Goal: Task Accomplishment & Management: Manage account settings

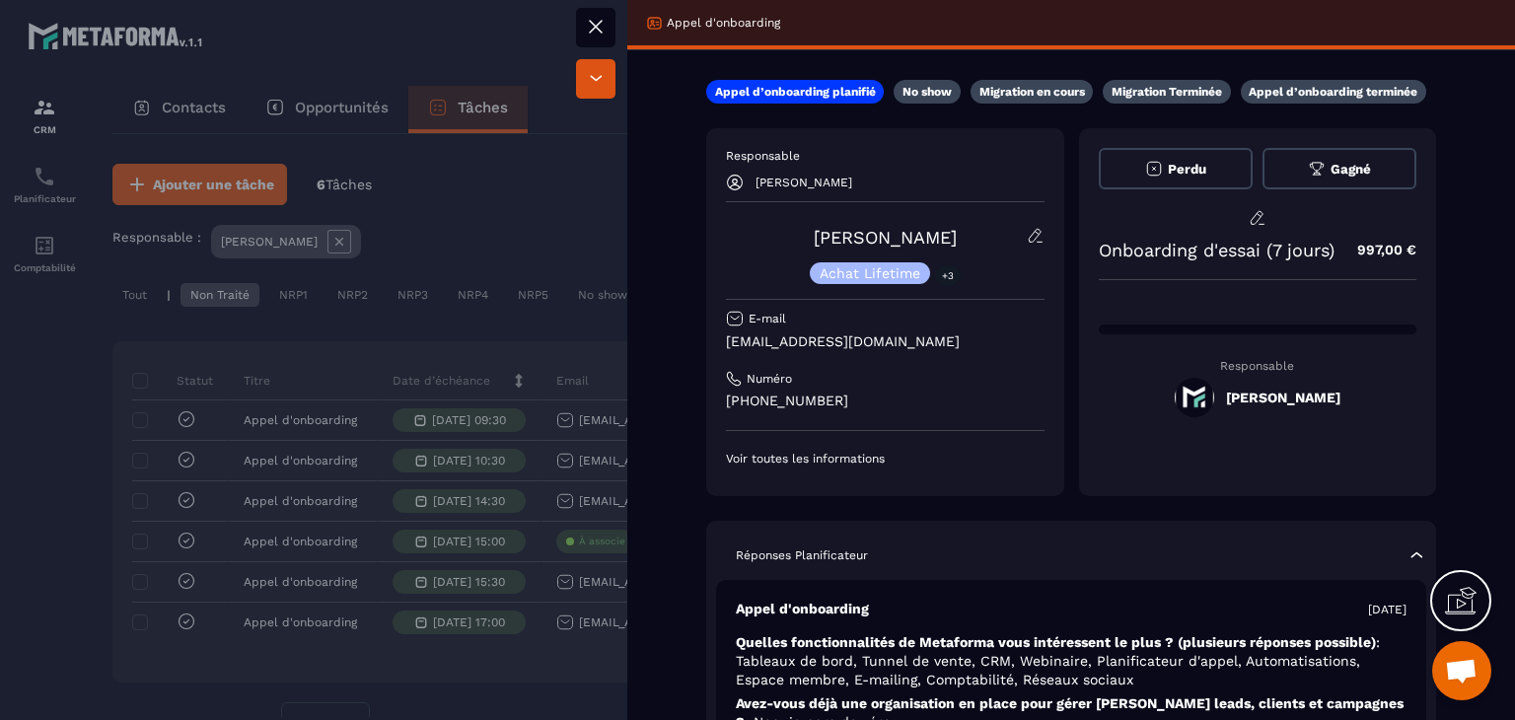
click at [577, 22] on button at bounding box center [595, 27] width 39 height 39
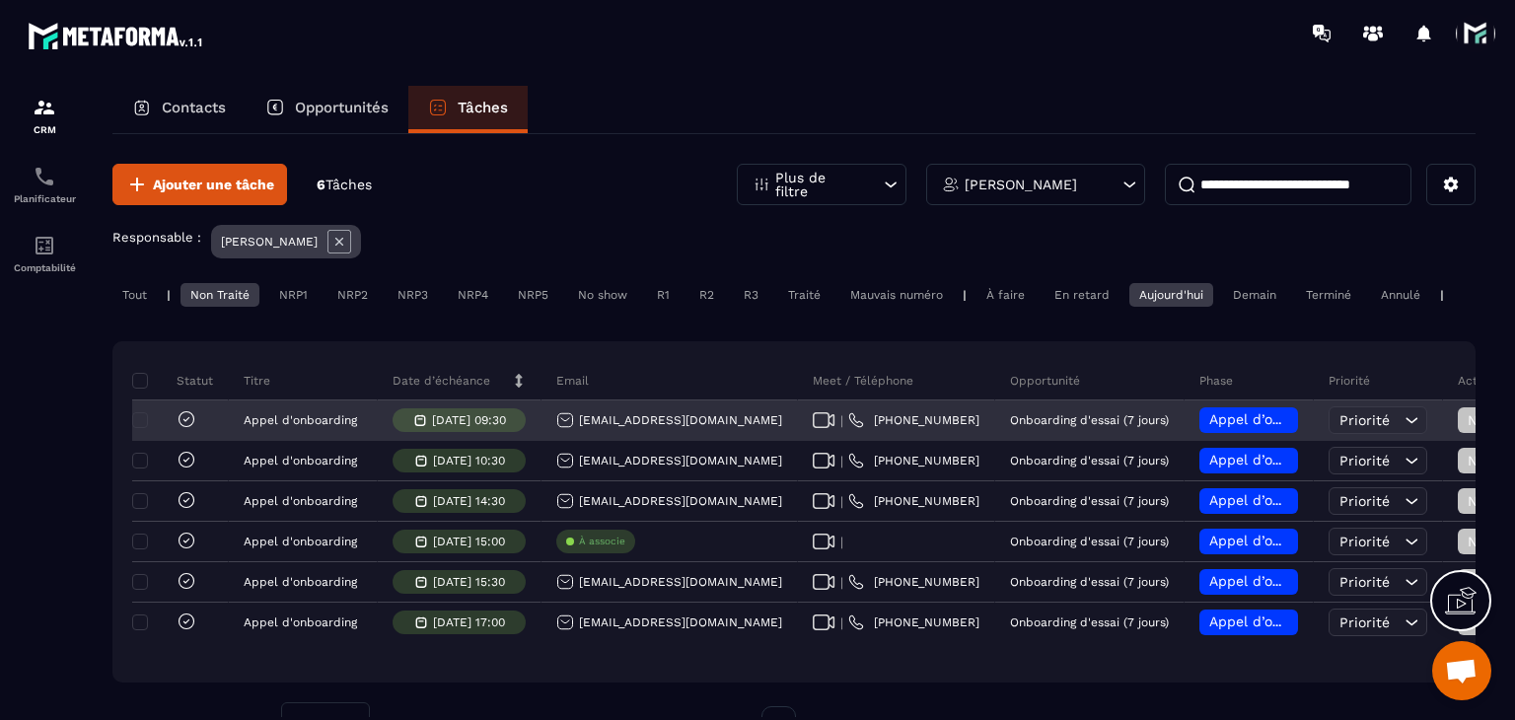
click at [816, 428] on icon at bounding box center [824, 420] width 23 height 16
click at [1209, 427] on span "Appel d’onboarding planifié" at bounding box center [1302, 419] width 186 height 16
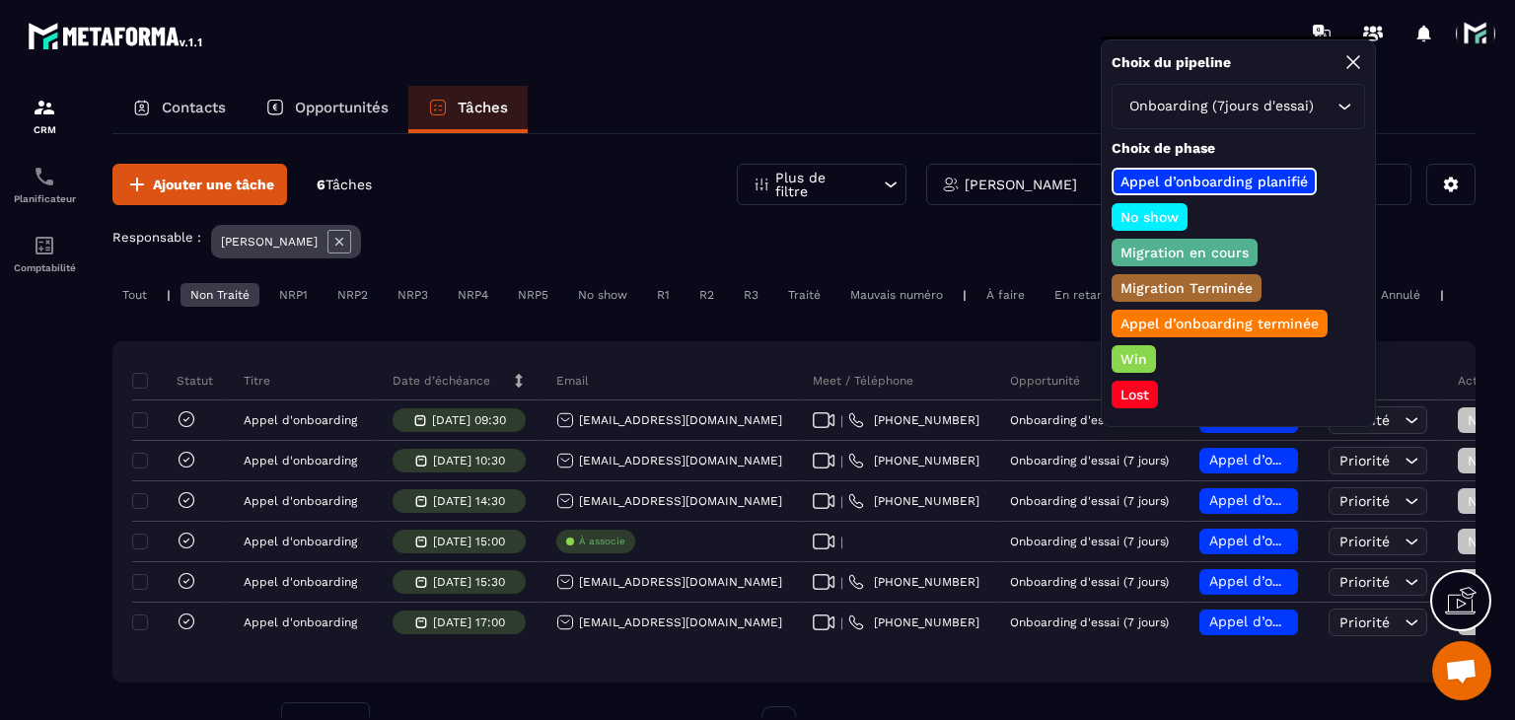
click at [1136, 210] on p "No show" at bounding box center [1150, 217] width 64 height 20
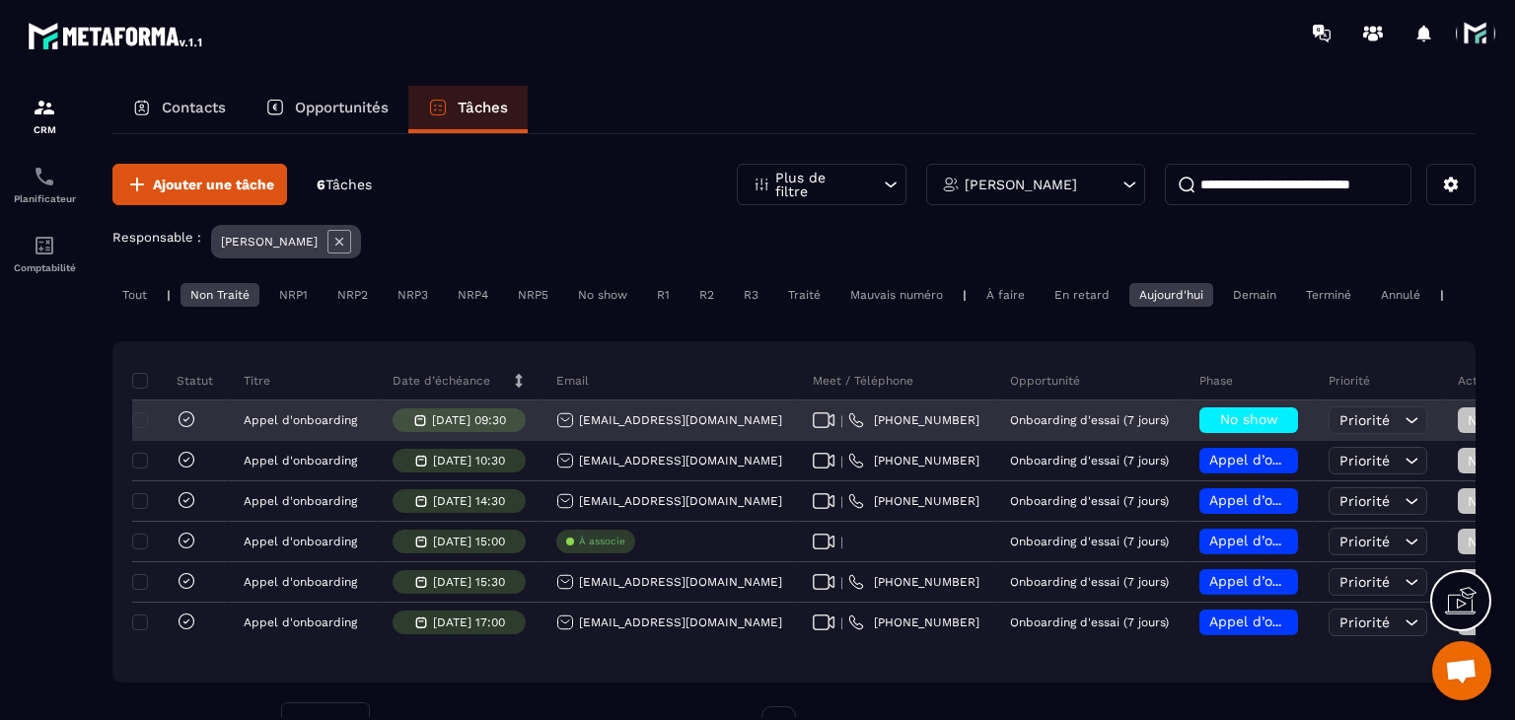
click at [1458, 433] on div "Non Traité" at bounding box center [1517, 420] width 118 height 26
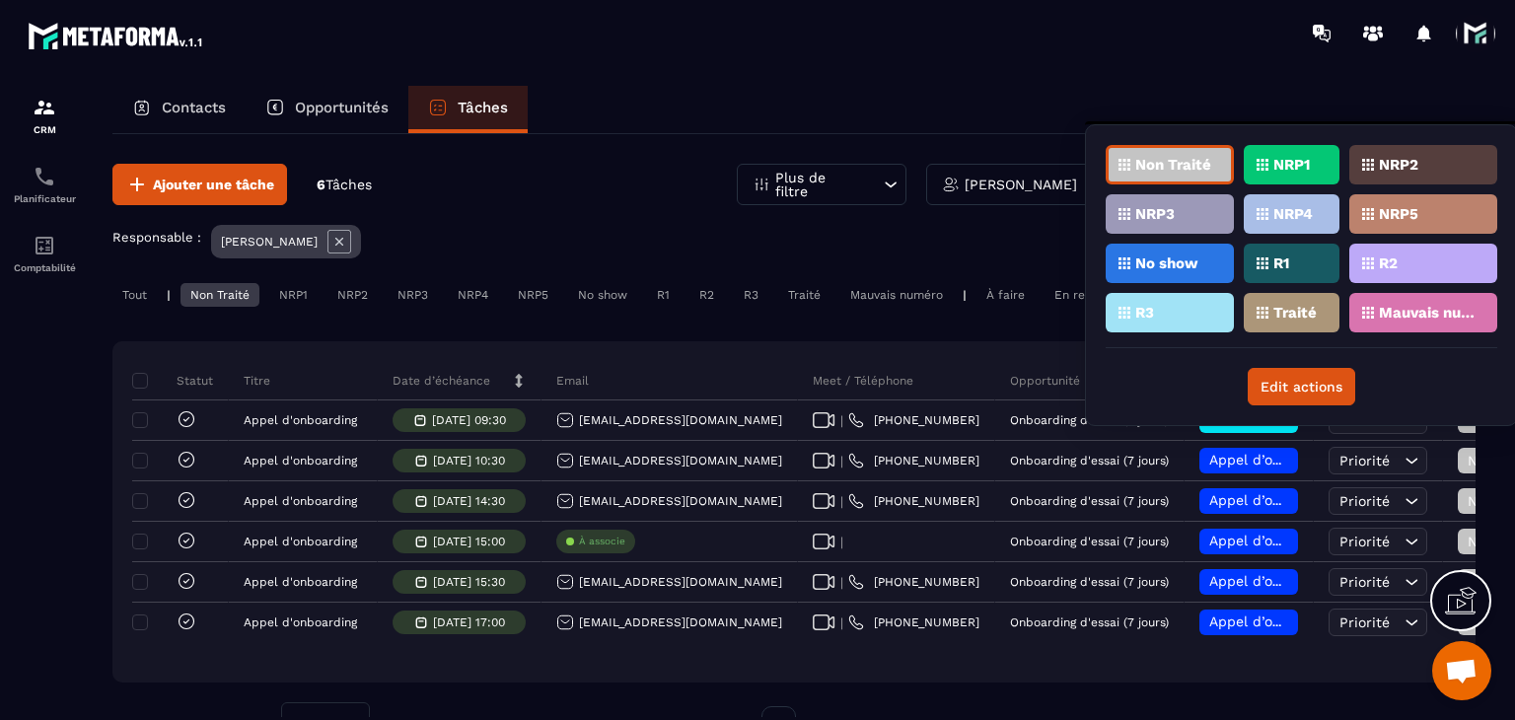
click at [1294, 175] on div "NRP1" at bounding box center [1292, 164] width 96 height 39
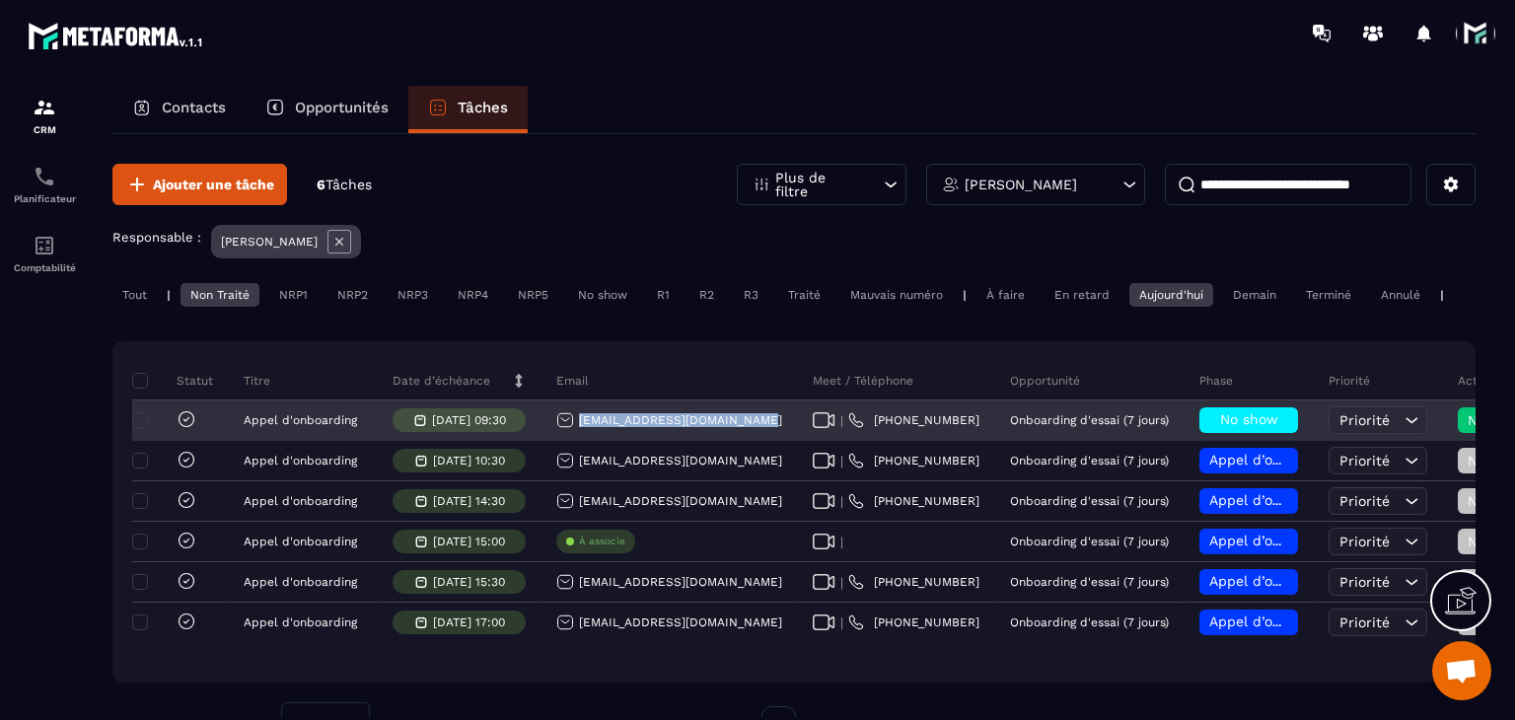
drag, startPoint x: 758, startPoint y: 441, endPoint x: 571, endPoint y: 439, distance: 186.4
click at [571, 439] on div "holianne.energies@gmail.com" at bounding box center [670, 420] width 256 height 39
copy p "holianne.energies@gmail.com"
click at [732, 429] on div "holianne.energies@gmail.com" at bounding box center [669, 420] width 226 height 18
